Goal: Information Seeking & Learning: Check status

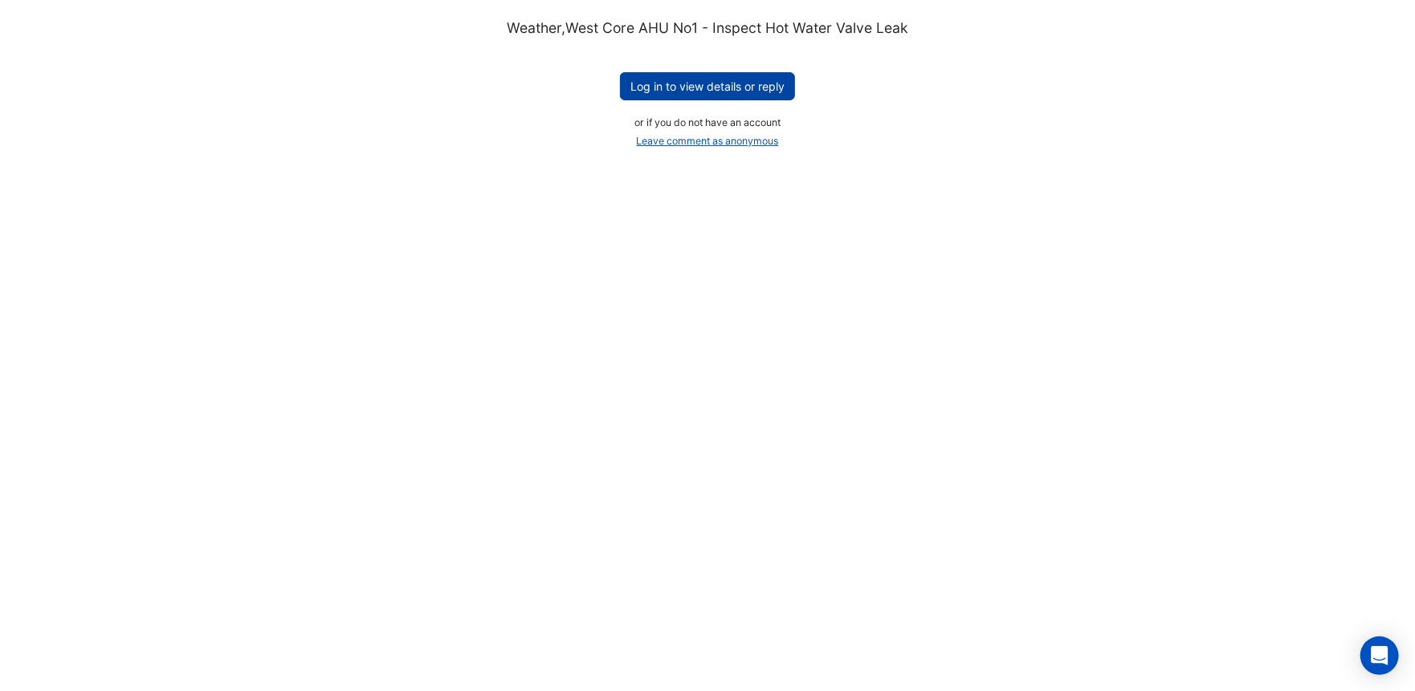
click at [707, 84] on button "Log in to view details or reply" at bounding box center [707, 86] width 175 height 28
